Goal: Transaction & Acquisition: Purchase product/service

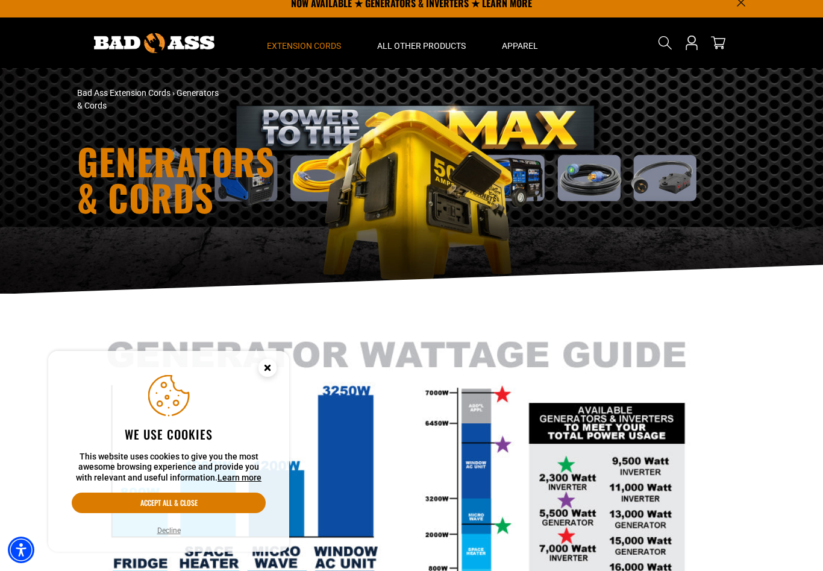
scroll to position [13, 0]
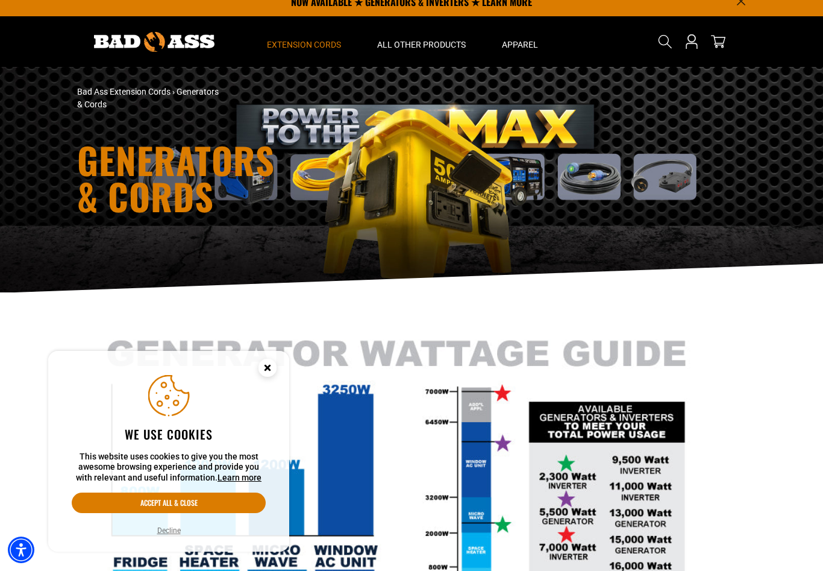
click at [271, 369] on circle "Close this option" at bounding box center [268, 368] width 18 height 18
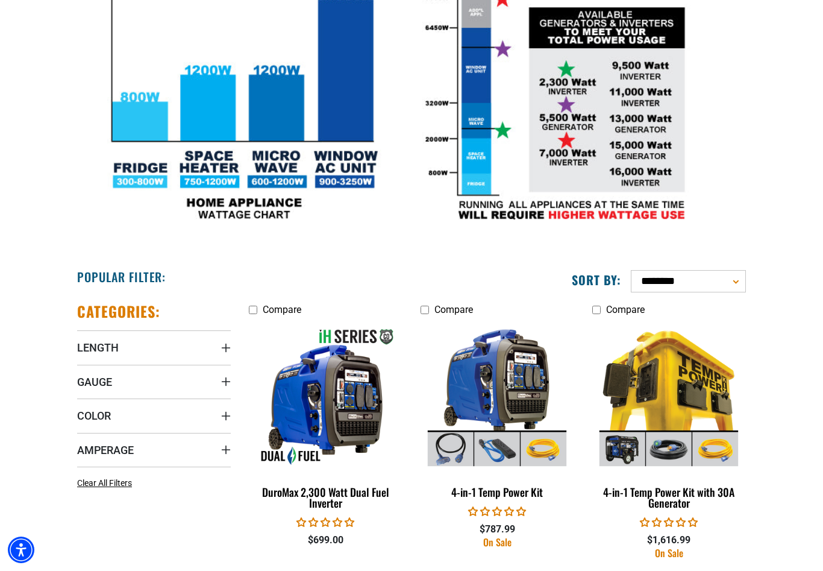
scroll to position [408, 0]
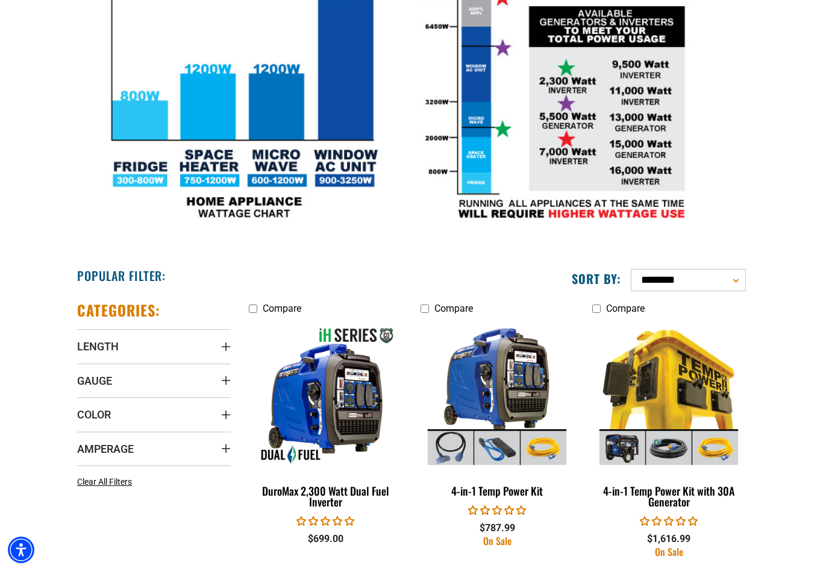
click at [115, 447] on span "Amperage" at bounding box center [105, 449] width 57 height 14
click at [159, 474] on icon at bounding box center [159, 473] width 10 height 16
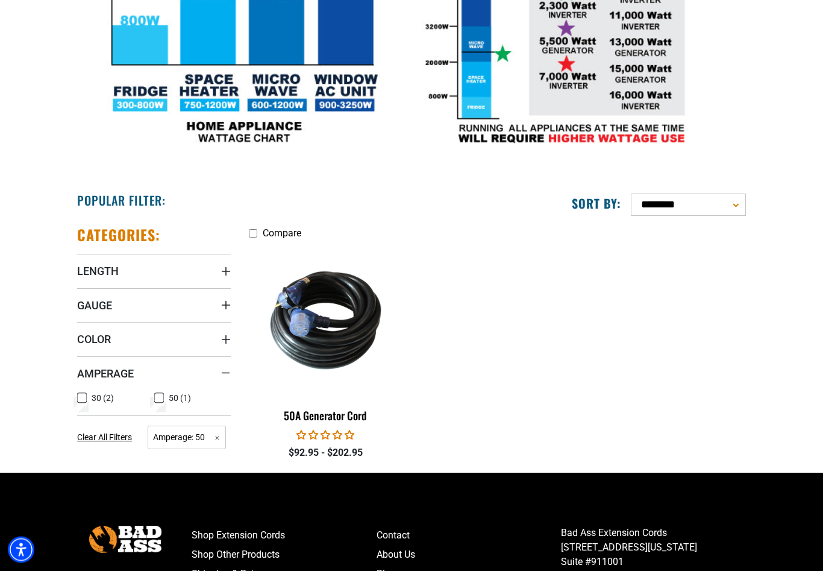
scroll to position [482, 0]
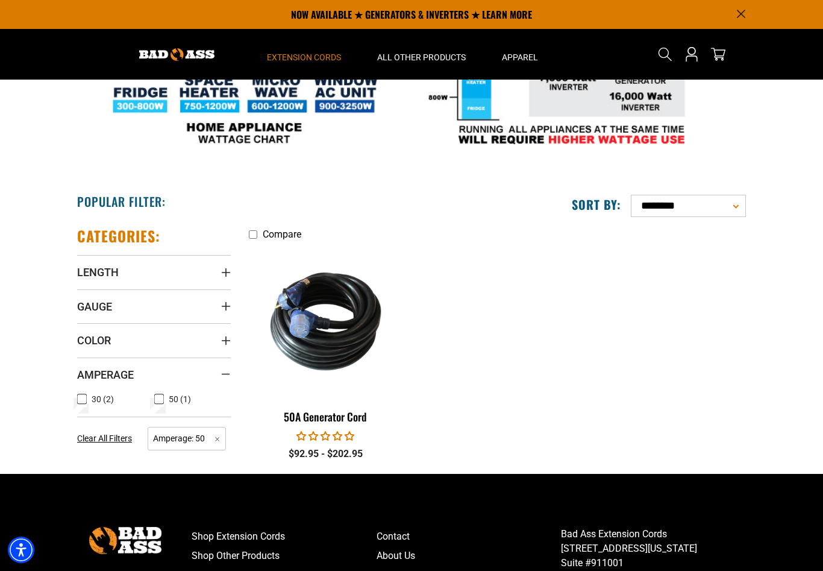
click at [342, 323] on img at bounding box center [326, 321] width 152 height 139
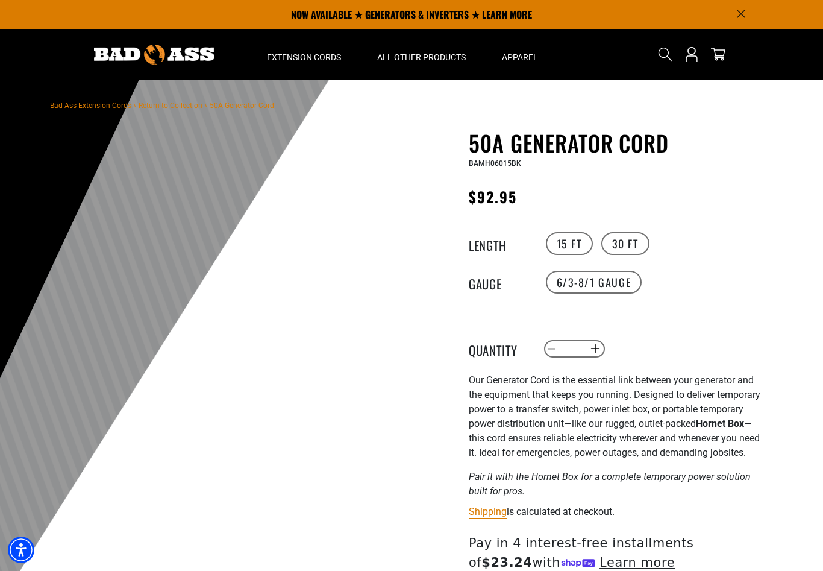
click at [626, 245] on label "30 FT" at bounding box center [626, 243] width 48 height 23
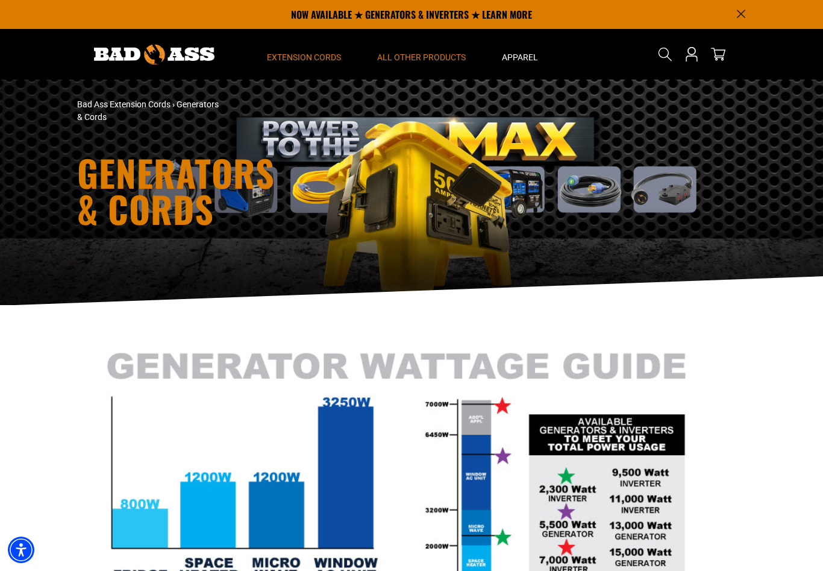
click at [433, 59] on span "All Other Products" at bounding box center [421, 57] width 89 height 11
